Goal: Navigation & Orientation: Go to known website

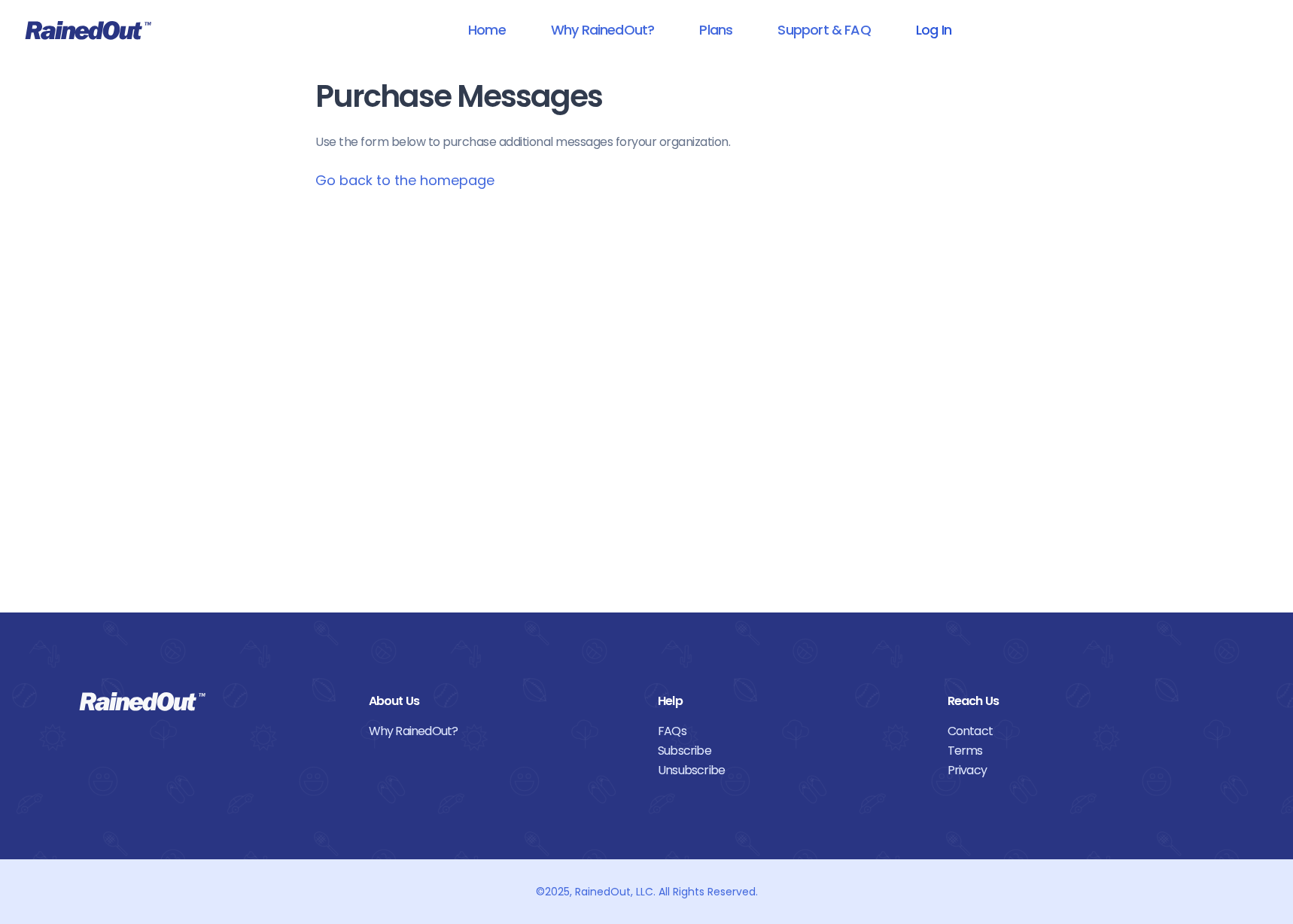
click at [926, 30] on link "Log In" at bounding box center [933, 30] width 74 height 34
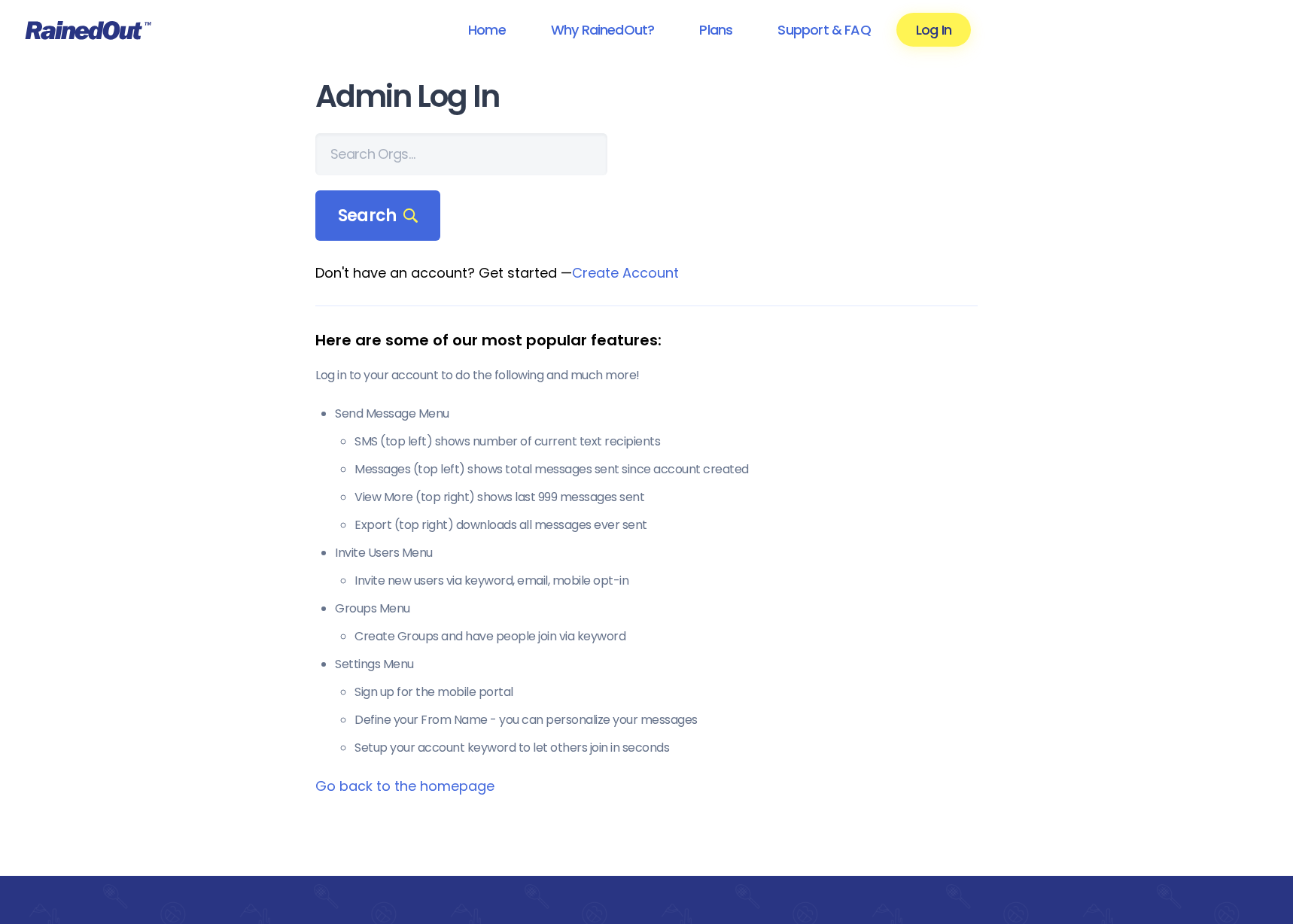
click at [466, 780] on link "Go back to the homepage" at bounding box center [405, 786] width 179 height 19
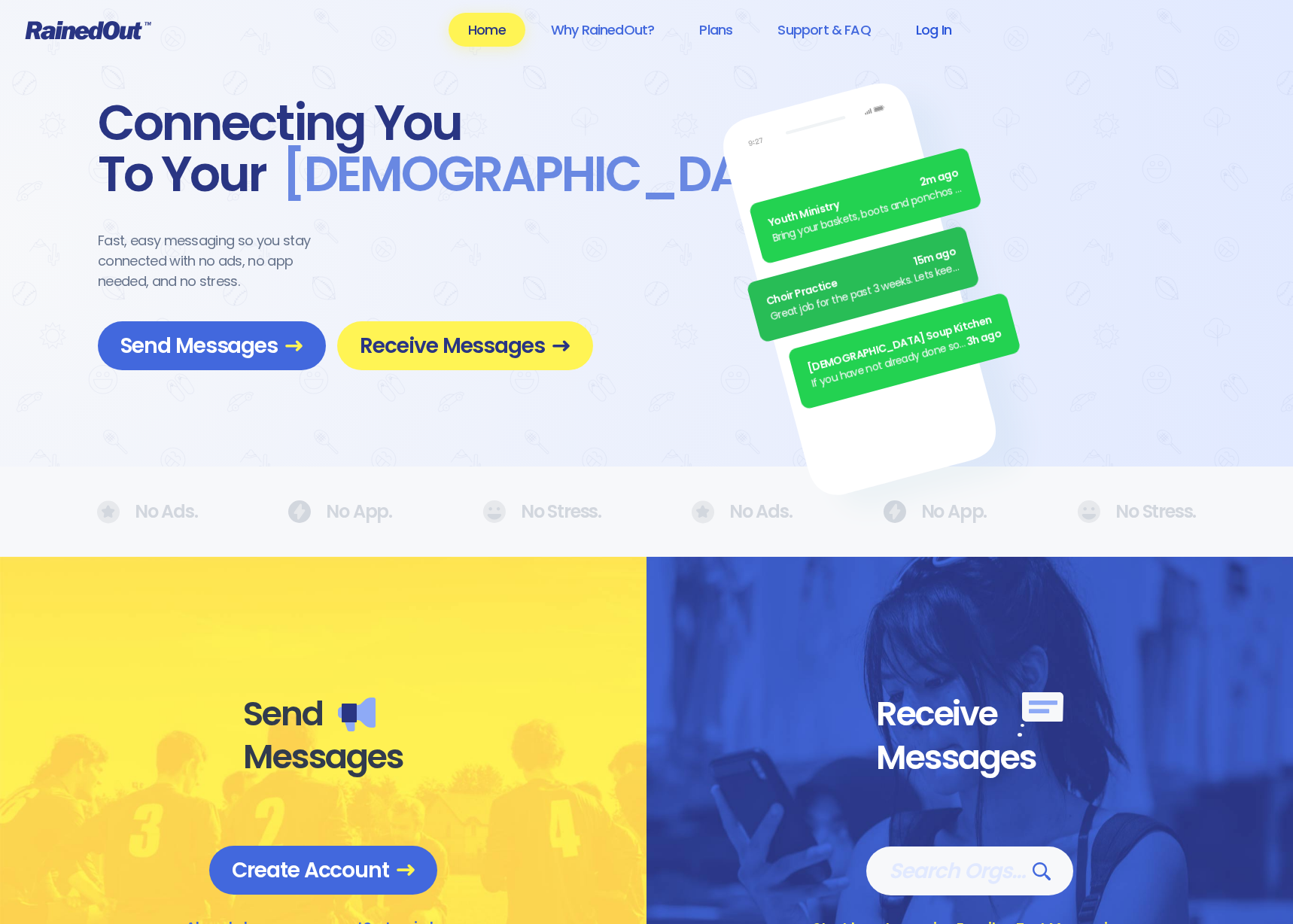
click at [926, 34] on link "Log In" at bounding box center [933, 30] width 74 height 34
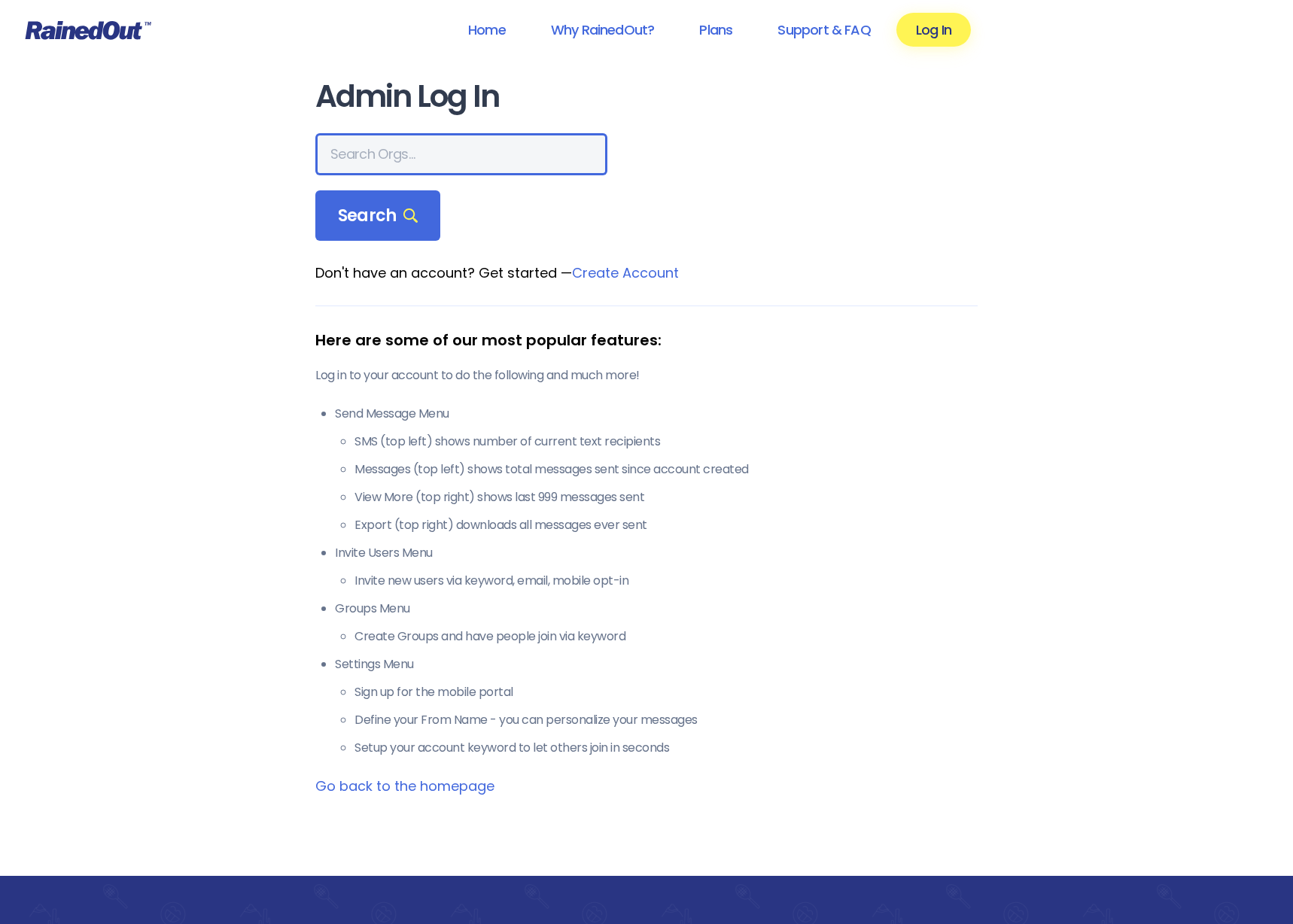
click at [382, 147] on input "text" at bounding box center [461, 154] width 292 height 42
